Goal: Task Accomplishment & Management: Complete application form

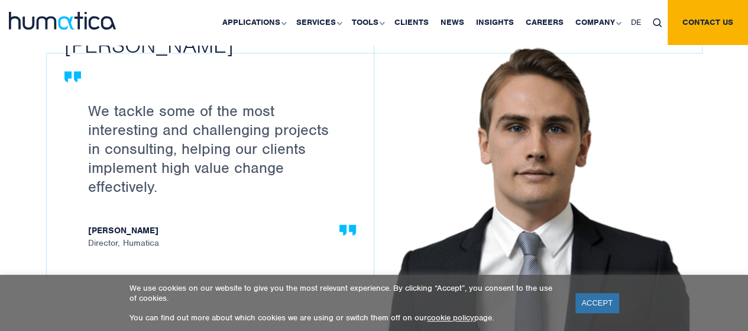
scroll to position [1341, 0]
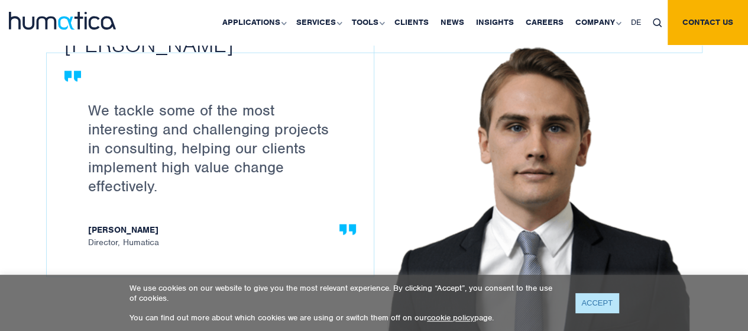
click at [591, 306] on link "ACCEPT" at bounding box center [597, 303] width 43 height 20
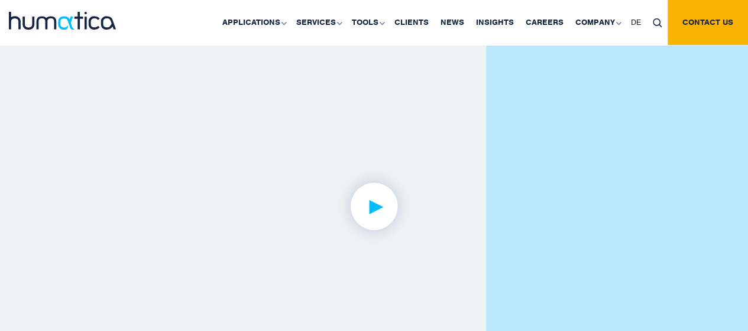
scroll to position [2792, 0]
click at [367, 200] on img at bounding box center [374, 207] width 92 height 92
click at [635, 22] on span "DE" at bounding box center [636, 22] width 10 height 10
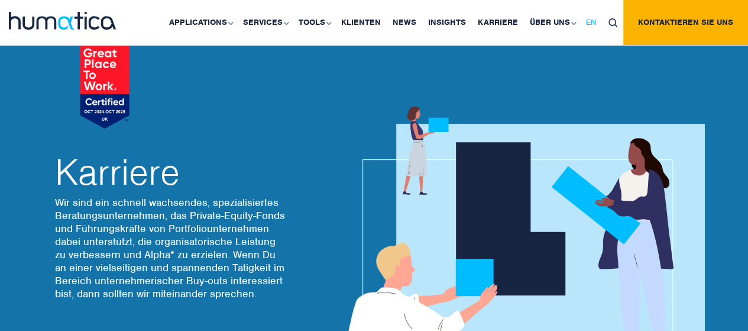
click at [593, 23] on span "EN" at bounding box center [591, 22] width 11 height 10
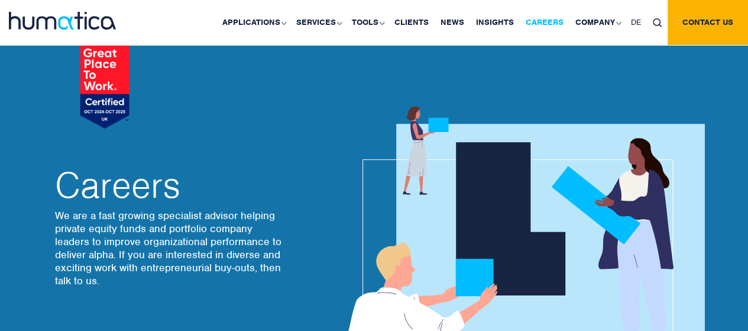
click at [542, 20] on link "Careers" at bounding box center [545, 22] width 50 height 45
click at [542, 24] on link "Careers" at bounding box center [545, 22] width 50 height 45
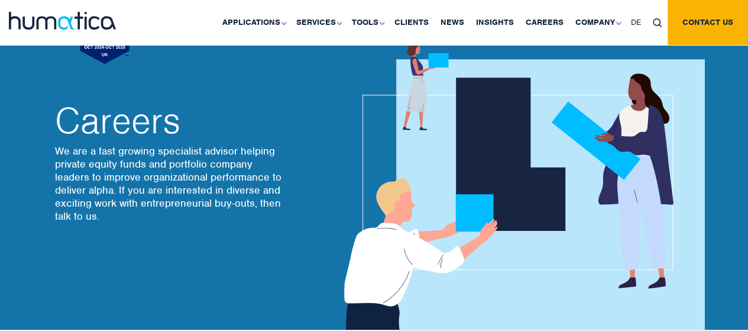
scroll to position [62, 0]
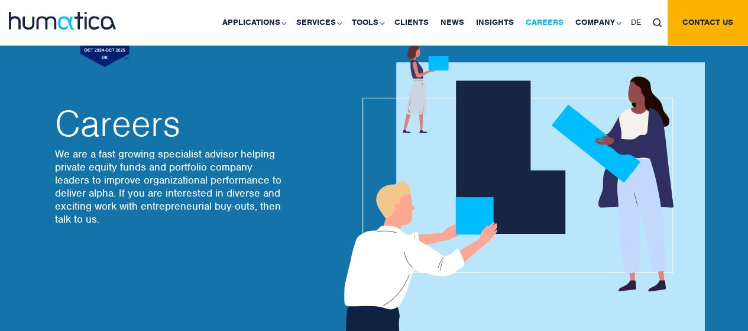
click at [549, 23] on link "Careers" at bounding box center [545, 22] width 50 height 45
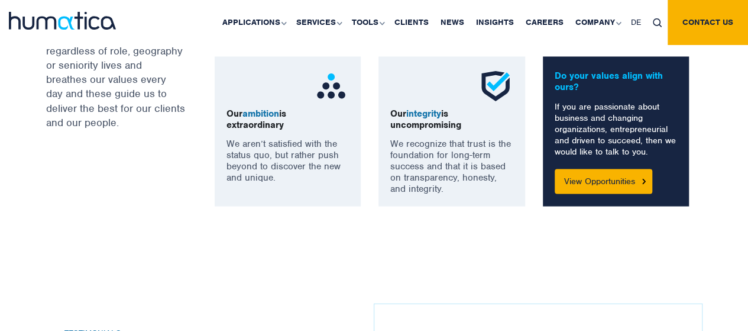
scroll to position [1016, 0]
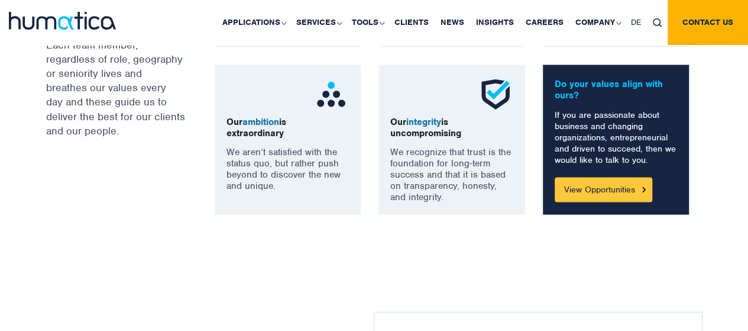
click at [624, 193] on link "View Opportunities" at bounding box center [604, 189] width 98 height 25
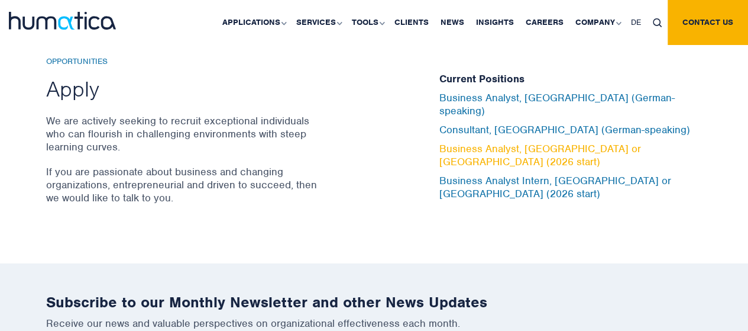
click at [455, 142] on link "Business Analyst, [GEOGRAPHIC_DATA] or [GEOGRAPHIC_DATA] (2026 start)" at bounding box center [541, 155] width 202 height 26
